Goal: Check status: Check status

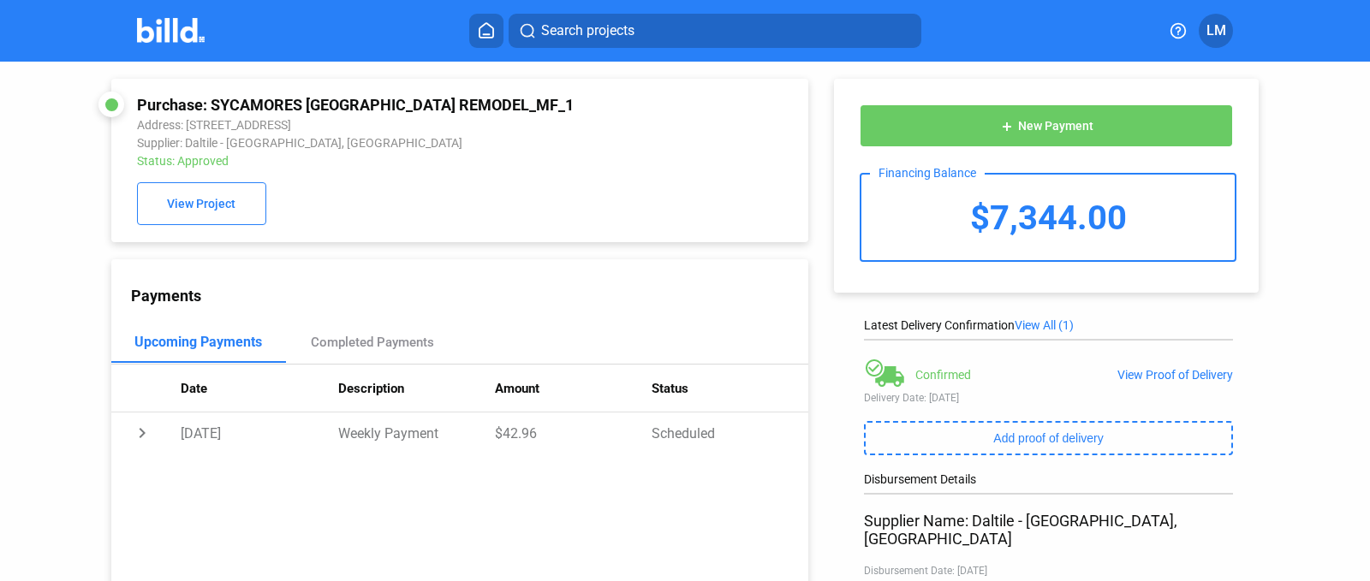
click at [491, 22] on icon at bounding box center [486, 30] width 17 height 16
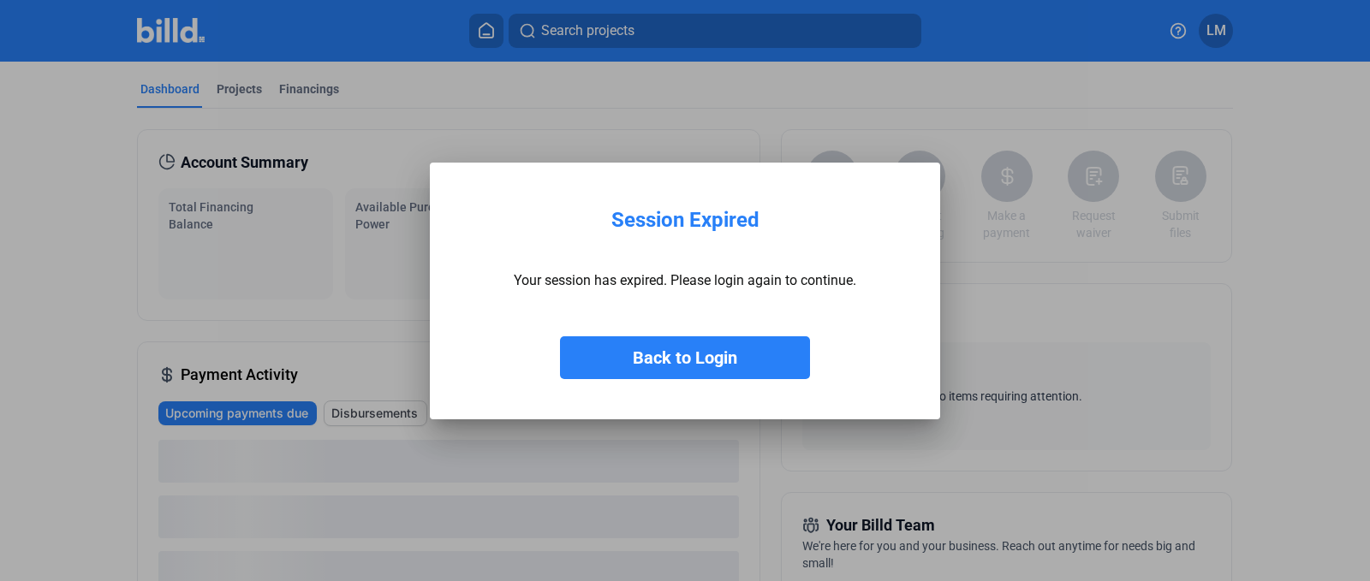
click at [677, 364] on button "Back to Login" at bounding box center [685, 357] width 250 height 43
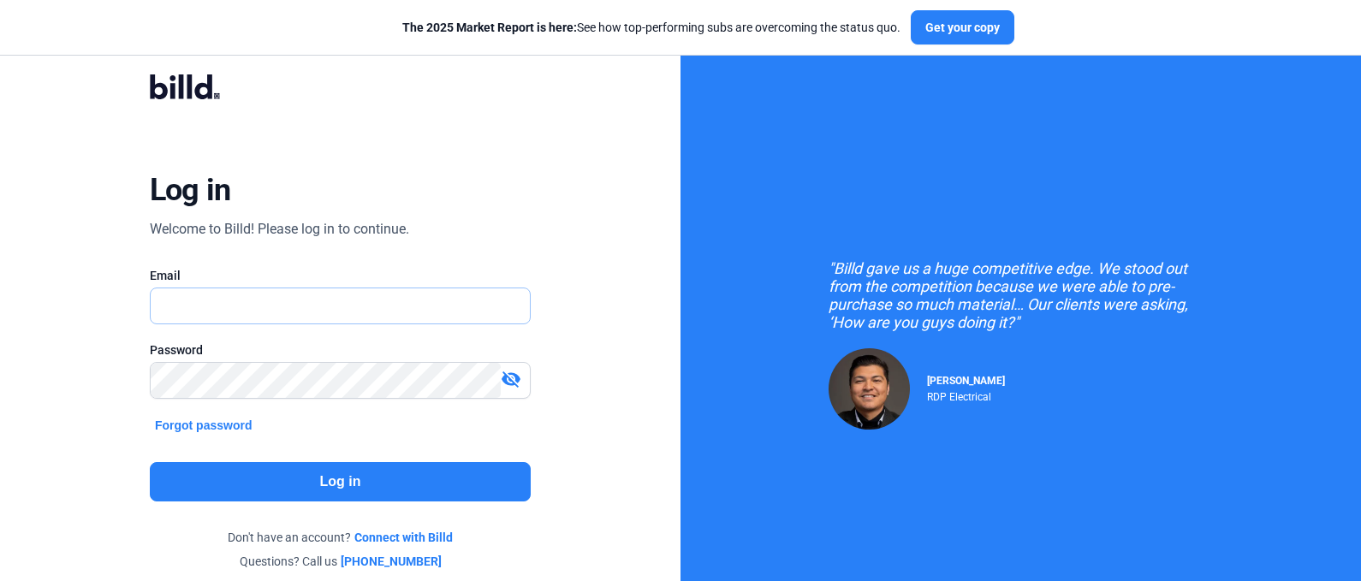
type input "[EMAIL_ADDRESS][DOMAIN_NAME]"
click at [282, 493] on button "Log in" at bounding box center [340, 481] width 381 height 39
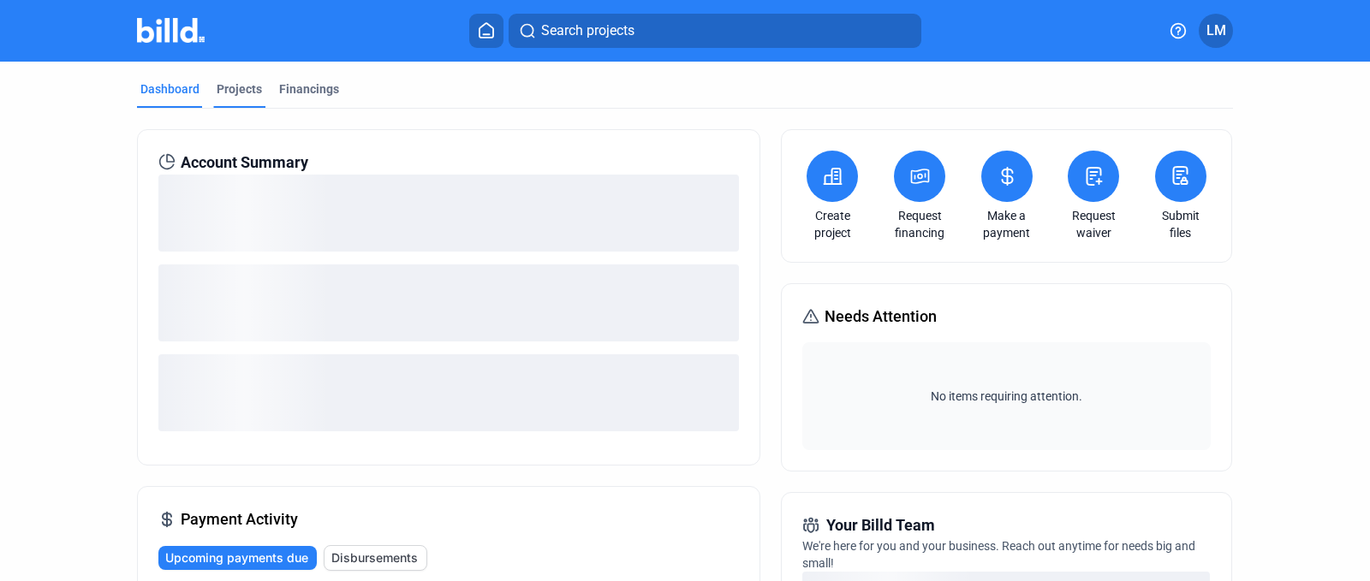
click at [231, 90] on div "Projects" at bounding box center [239, 88] width 45 height 17
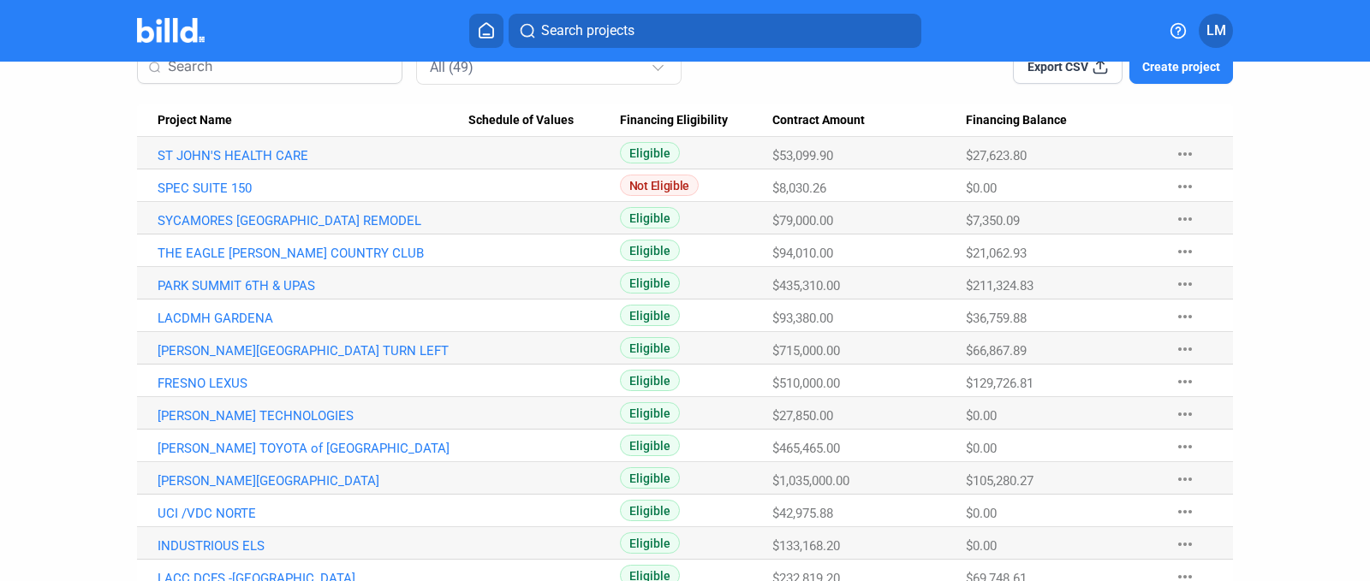
scroll to position [160, 0]
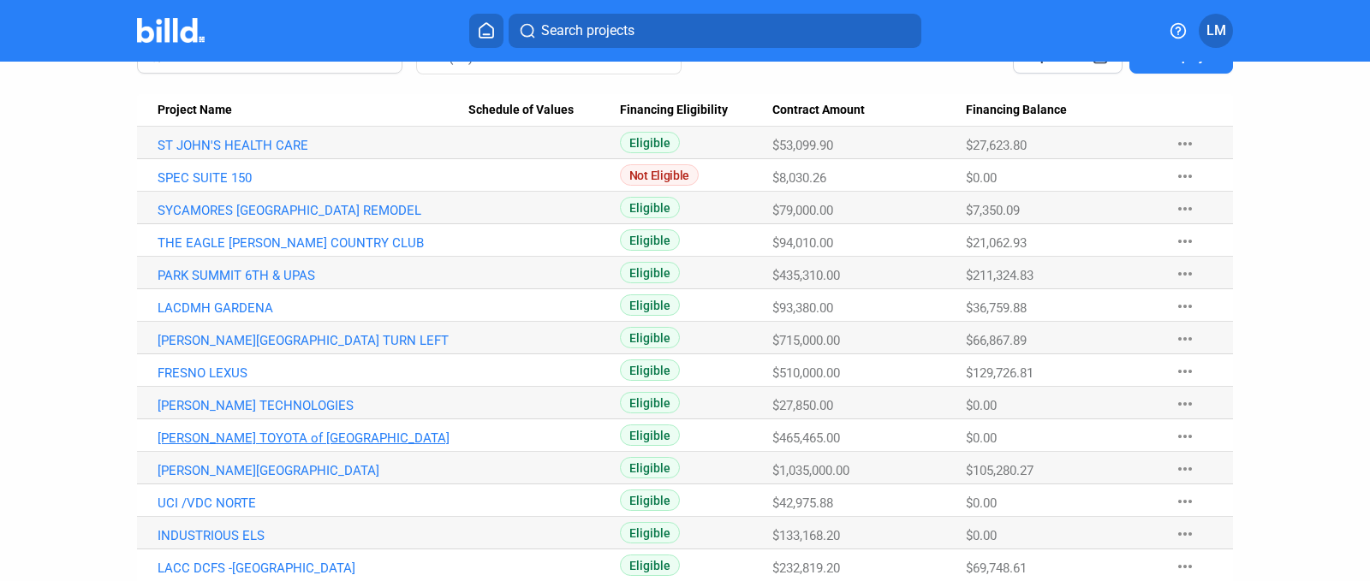
click at [330, 439] on link "[PERSON_NAME] TOYOTA of [GEOGRAPHIC_DATA]" at bounding box center [313, 438] width 311 height 15
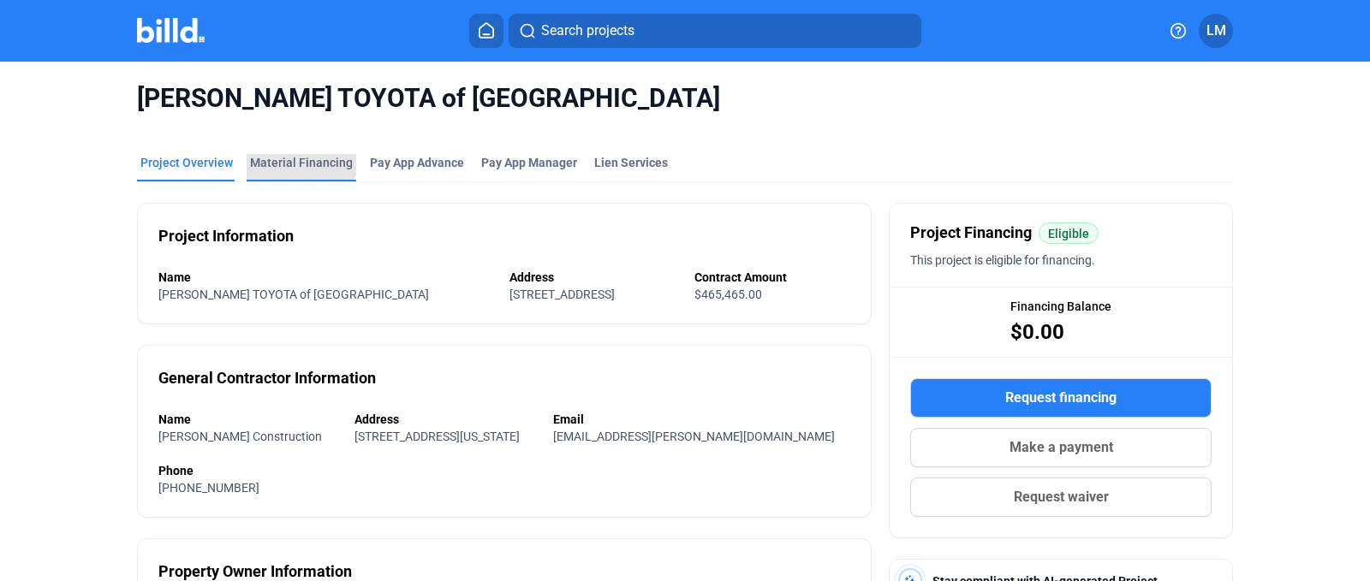
click at [292, 158] on div "Material Financing" at bounding box center [301, 162] width 103 height 17
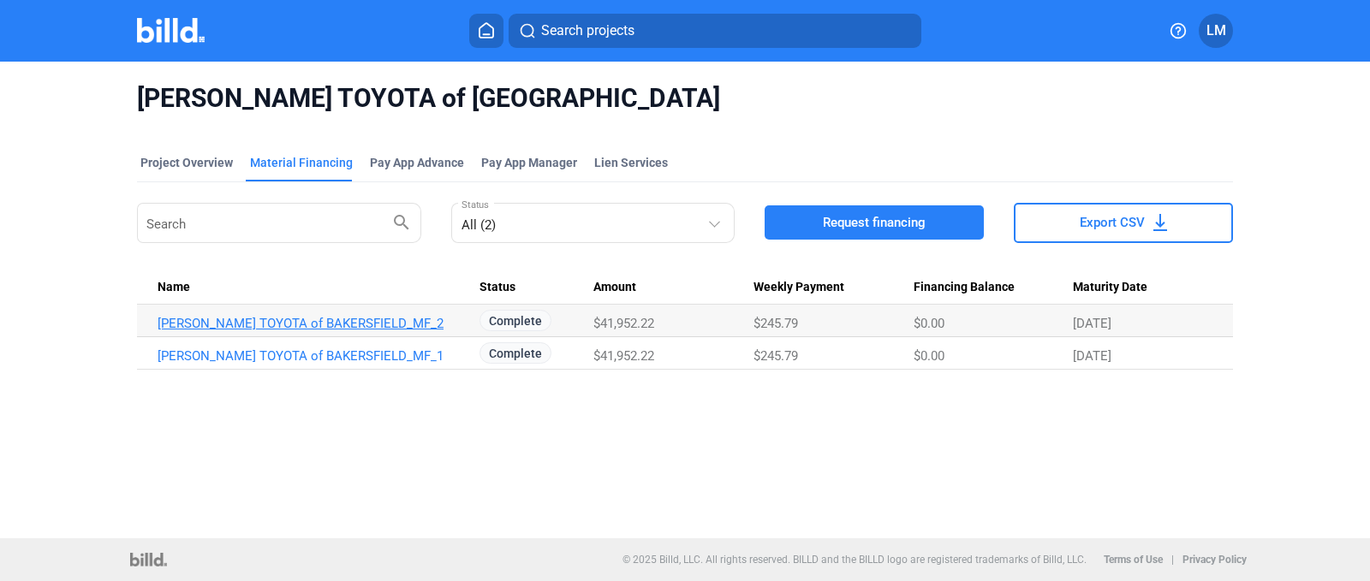
click at [358, 323] on link "[PERSON_NAME] TOYOTA of BAKERSFIELD_MF_2" at bounding box center [313, 323] width 311 height 15
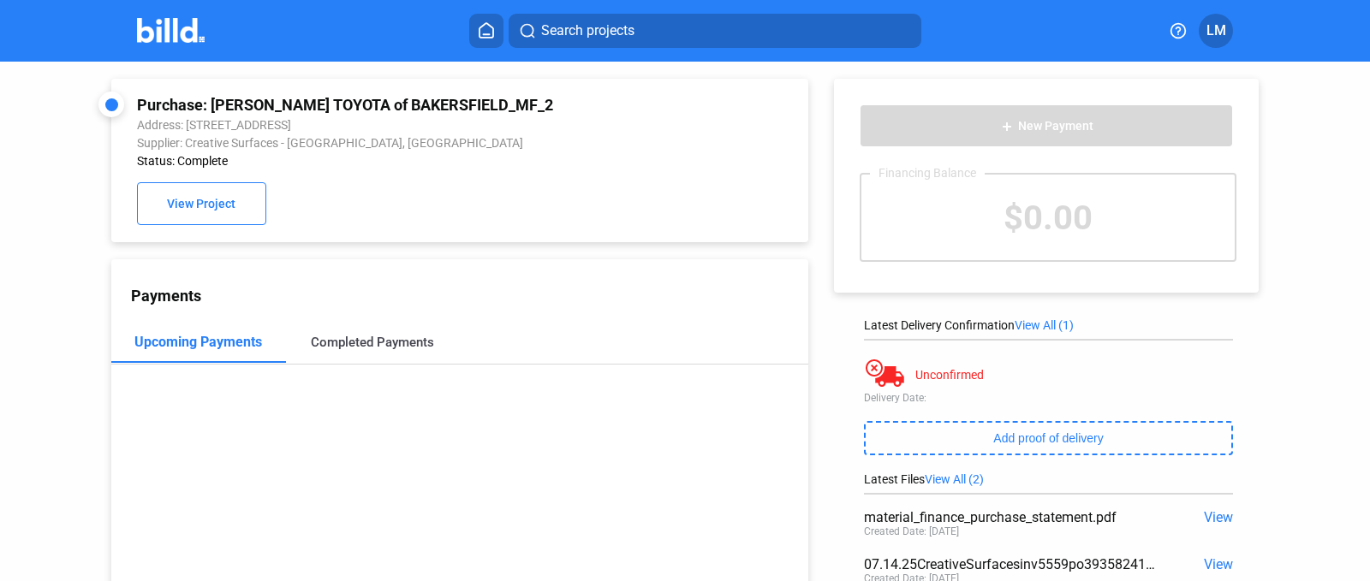
click at [354, 340] on div "Completed Payments" at bounding box center [372, 342] width 123 height 15
